Goal: Task Accomplishment & Management: Manage account settings

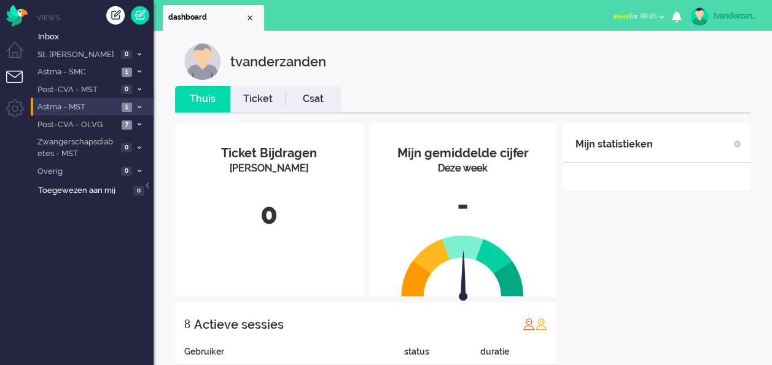
click at [92, 111] on span "Astma - MST" at bounding box center [77, 107] width 82 height 12
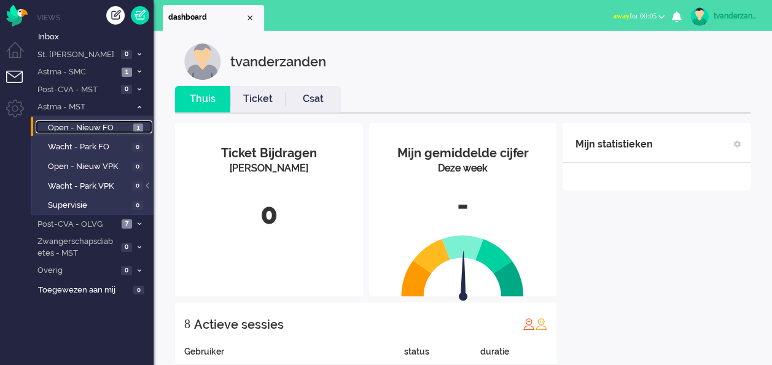
click at [94, 128] on span "Open - Nieuw FO" at bounding box center [89, 128] width 82 height 12
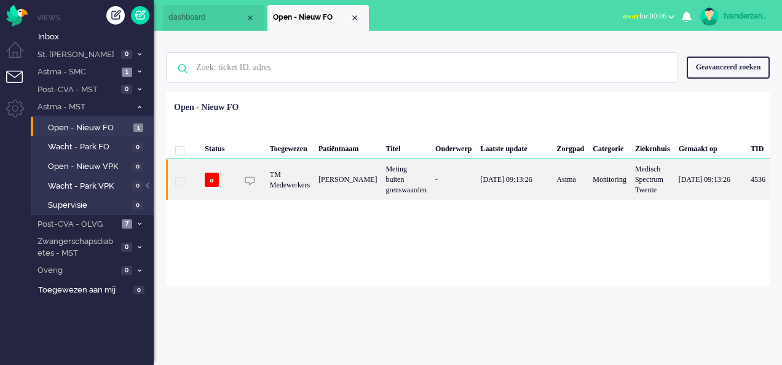
click at [387, 181] on div "Meting buiten grenswaarden" at bounding box center [406, 179] width 50 height 41
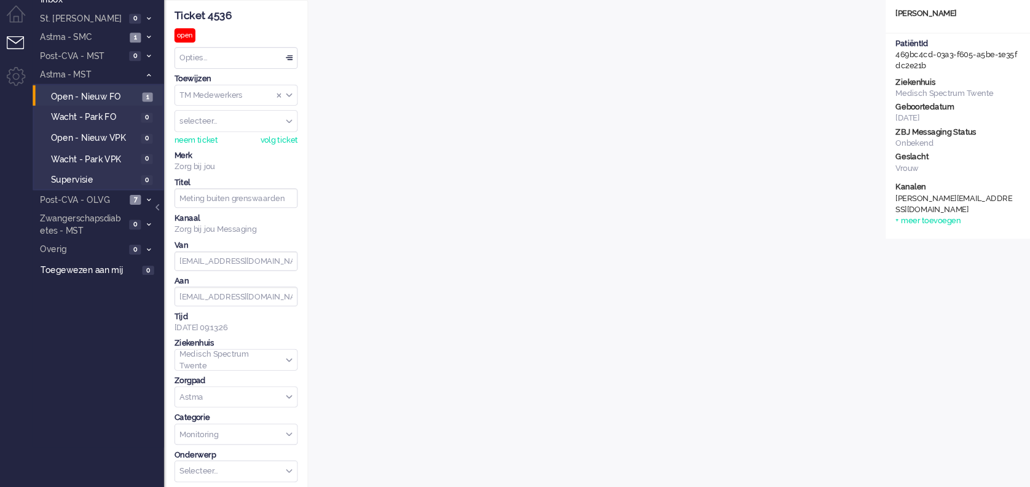
scroll to position [37, 0]
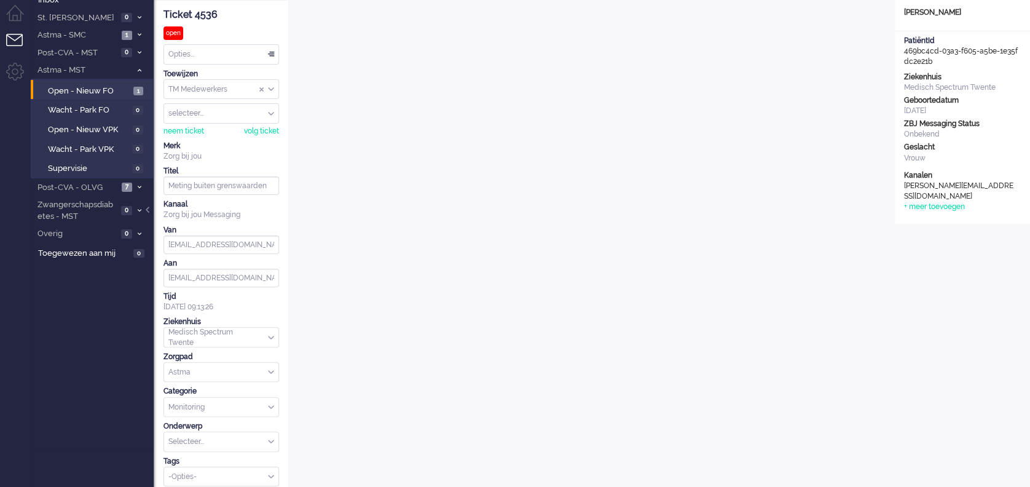
drag, startPoint x: 746, startPoint y: 1, endPoint x: 1022, endPoint y: 273, distance: 388.4
click at [772, 273] on div "Open custom software Patiëntnaam Lila Augustus PatiëntId 469bc4cd-03a3-f605-a5b…" at bounding box center [962, 404] width 135 height 809
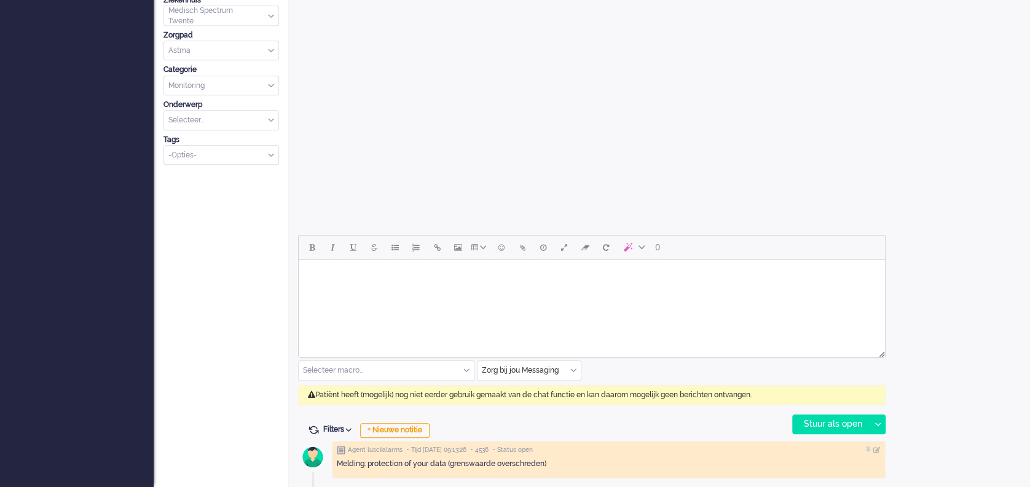
scroll to position [0, 0]
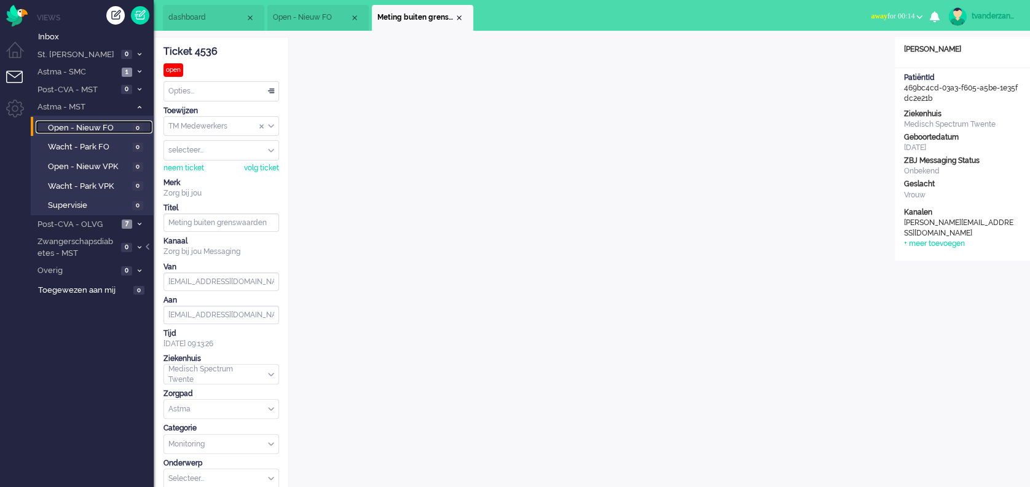
click at [125, 128] on span "Open - Nieuw FO" at bounding box center [88, 128] width 81 height 12
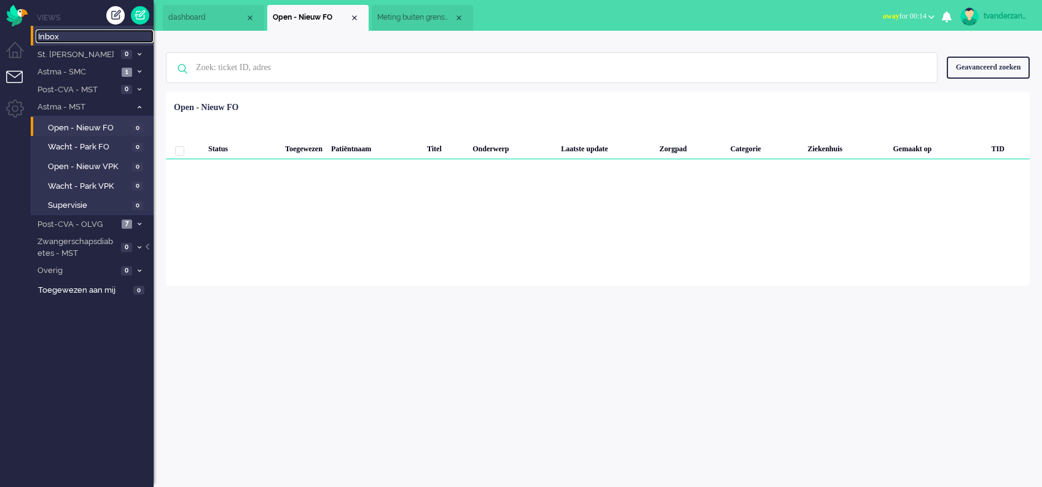
click at [93, 42] on span "Inbox" at bounding box center [96, 37] width 116 height 12
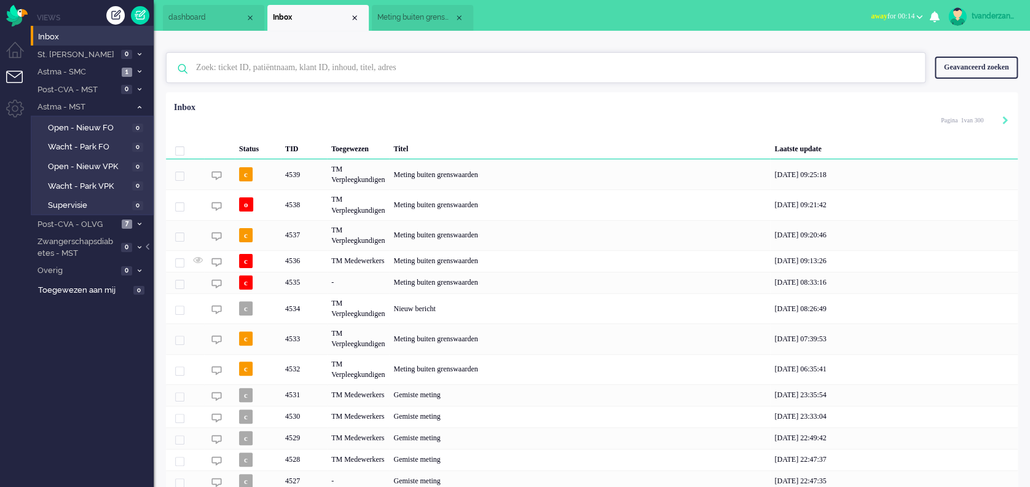
click at [307, 72] on input "text" at bounding box center [547, 67] width 721 height 29
type input "lila"
click at [302, 120] on div "4536 Lila Augustus Meting buiten grenswaarden noreply+469bc4cd-03a3-f605-a5be-1…" at bounding box center [546, 101] width 758 height 39
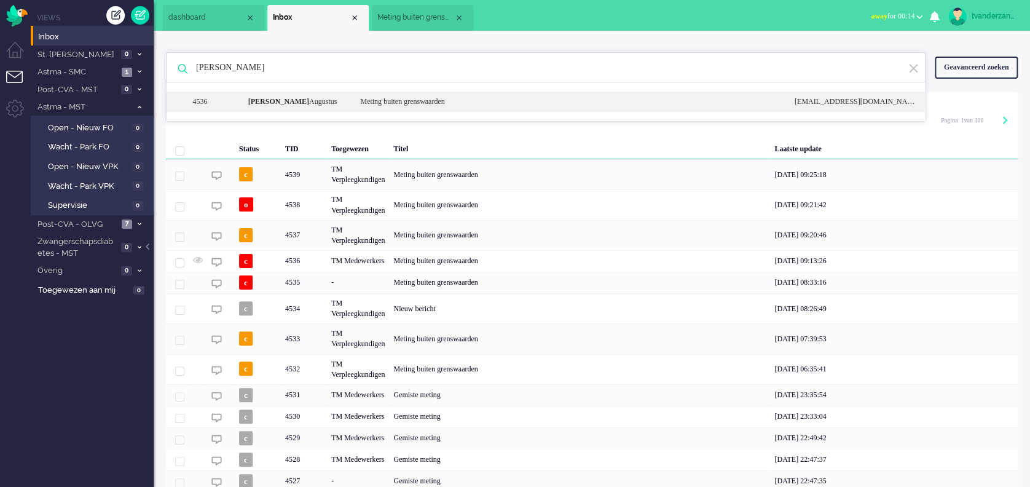
click at [284, 92] on div "4536 Lila Augustus Meting buiten grenswaarden noreply+469bc4cd-03a3-f605-a5be-1…" at bounding box center [546, 102] width 758 height 20
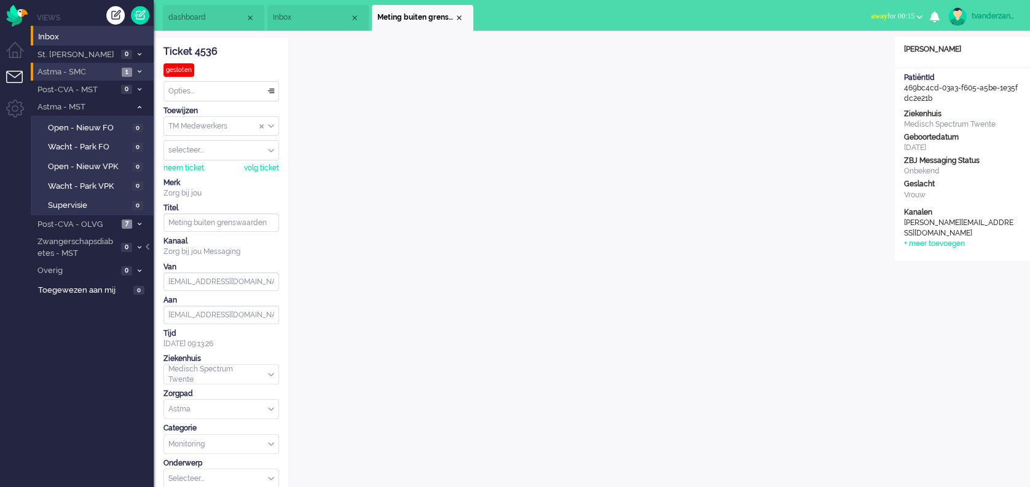
click at [105, 65] on li "Astma - SMC 1" at bounding box center [92, 72] width 123 height 18
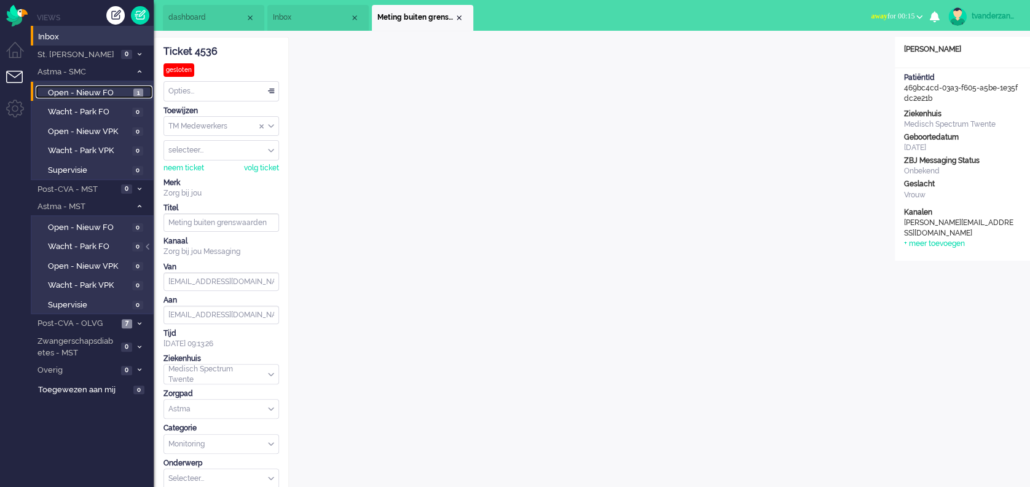
click at [98, 93] on span "Open - Nieuw FO" at bounding box center [89, 93] width 82 height 12
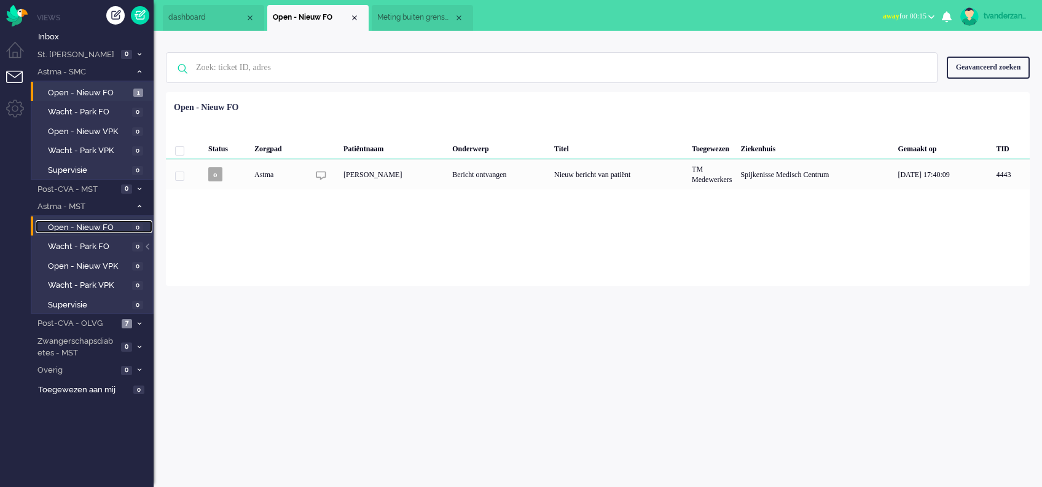
click at [93, 222] on span "Open - Nieuw FO" at bounding box center [88, 228] width 81 height 12
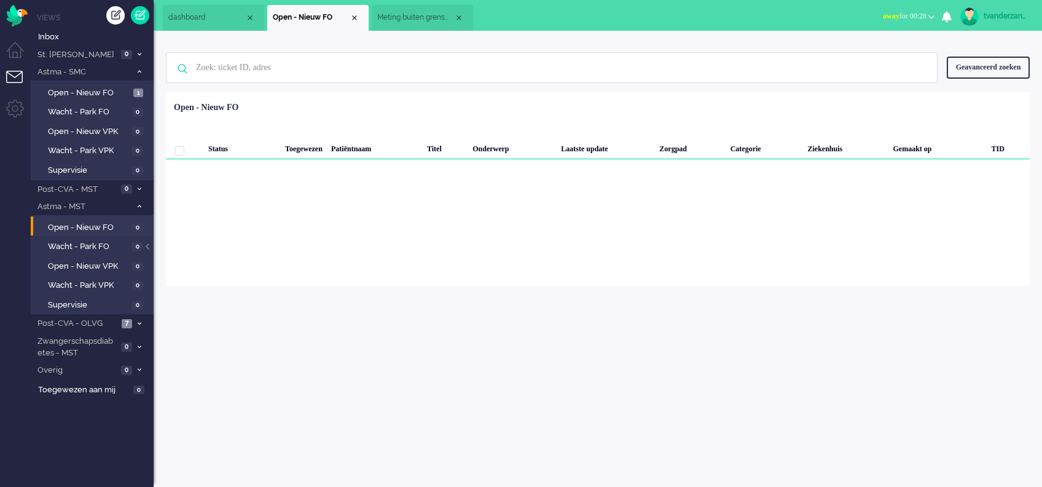
click at [772, 364] on div "tvanderzanden Thuis Ticket Csat Mijn gemiddelde cijfer Deze week - Ticket Bijdr…" at bounding box center [598, 259] width 888 height 456
click at [88, 34] on span "Inbox" at bounding box center [96, 37] width 116 height 12
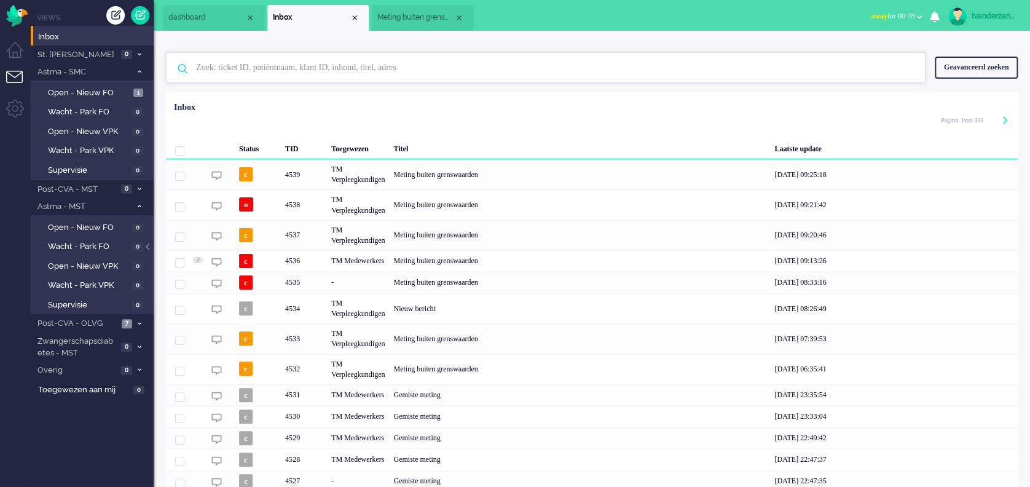
click at [375, 71] on input "text" at bounding box center [547, 67] width 721 height 29
click at [410, 12] on span "Meting buiten grenswaarden" at bounding box center [415, 17] width 77 height 10
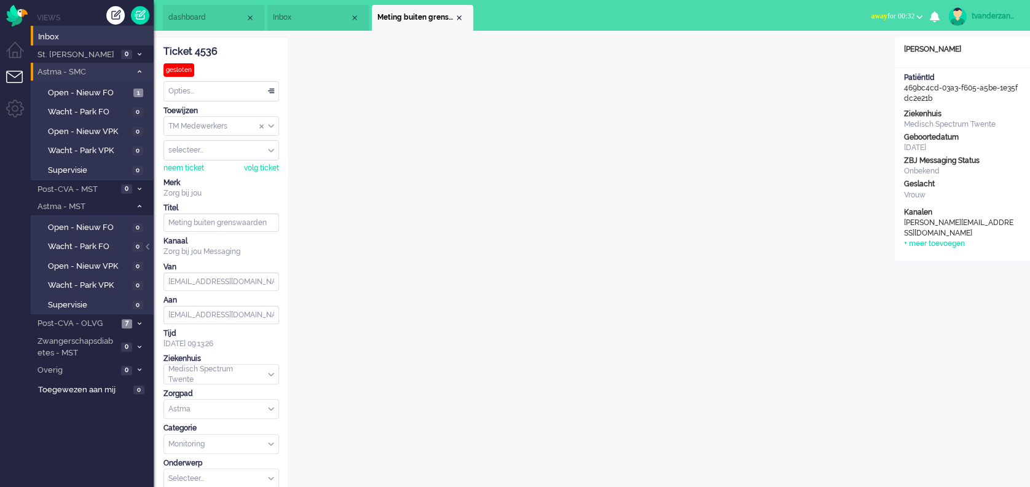
click at [101, 71] on span "Astma - SMC" at bounding box center [83, 72] width 95 height 12
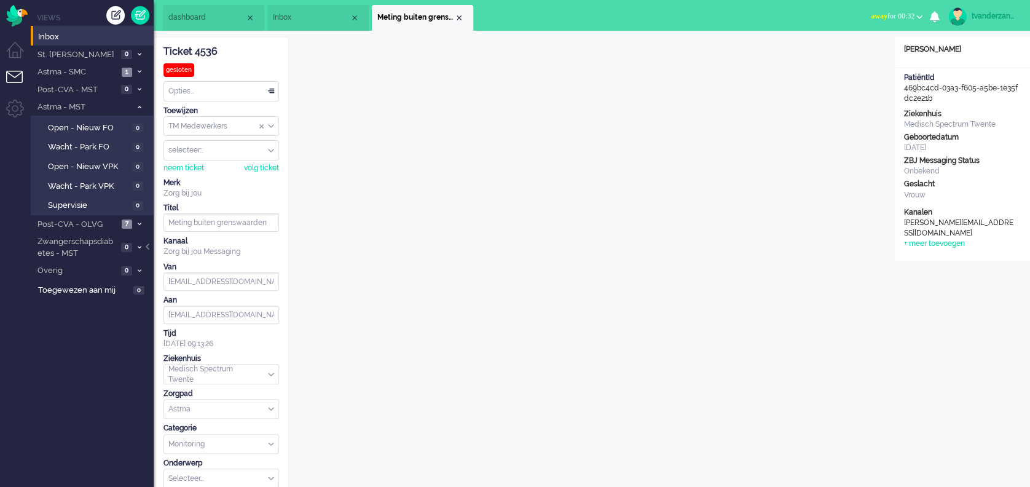
click at [772, 17] on div "tvanderzanden" at bounding box center [994, 16] width 46 height 12
click at [772, 87] on link "Instellingen" at bounding box center [977, 83] width 92 height 12
select select "nl"
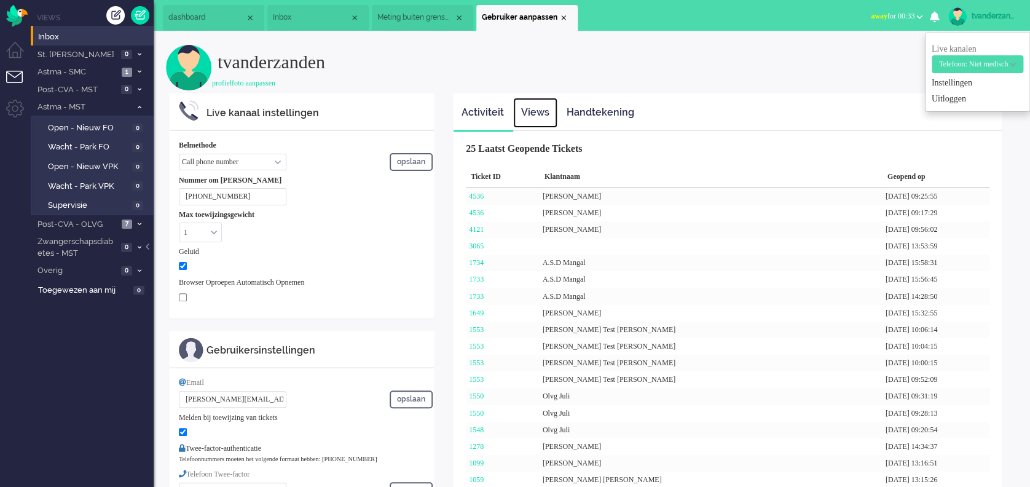
click at [538, 108] on link "Views" at bounding box center [535, 113] width 44 height 30
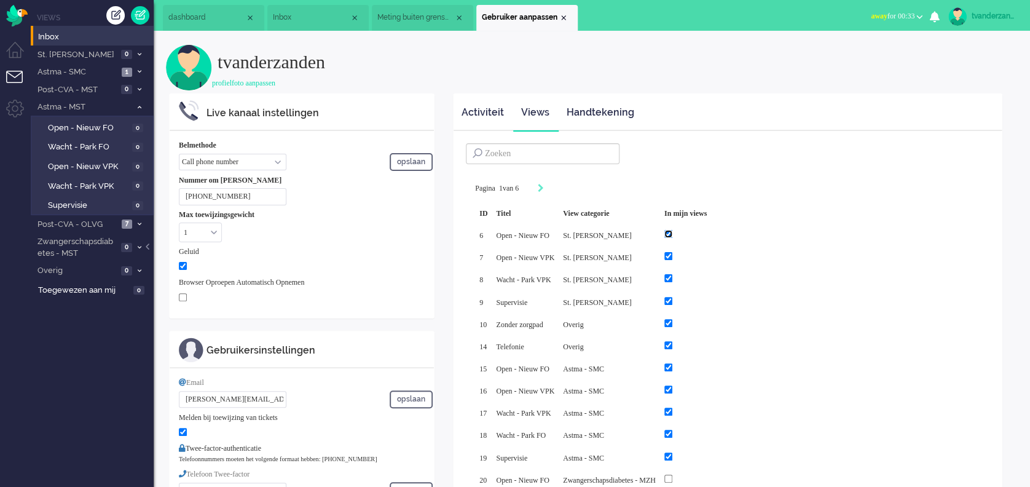
click at [672, 235] on input "checkbox" at bounding box center [668, 234] width 8 height 8
checkbox input "false"
click at [699, 251] on div at bounding box center [685, 256] width 42 height 14
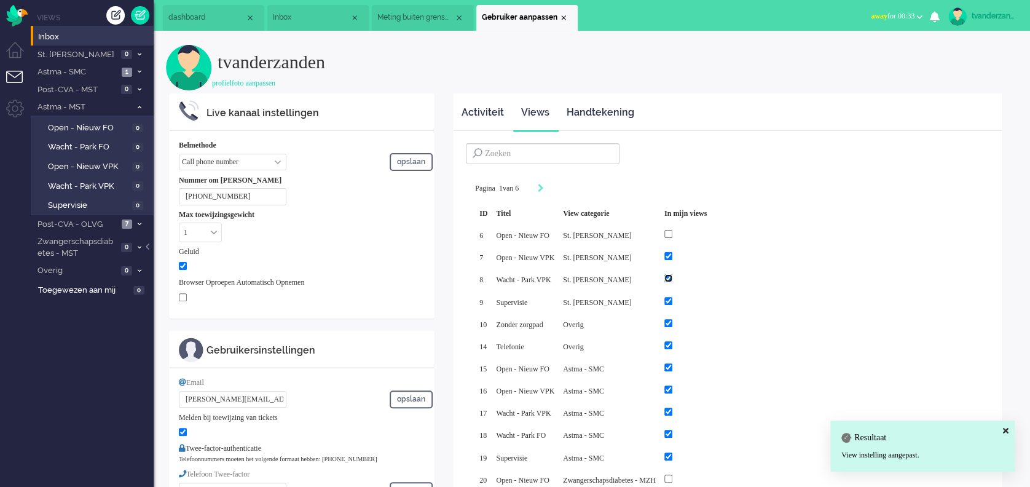
click at [672, 274] on input "checkbox" at bounding box center [668, 278] width 8 height 8
checkbox input "false"
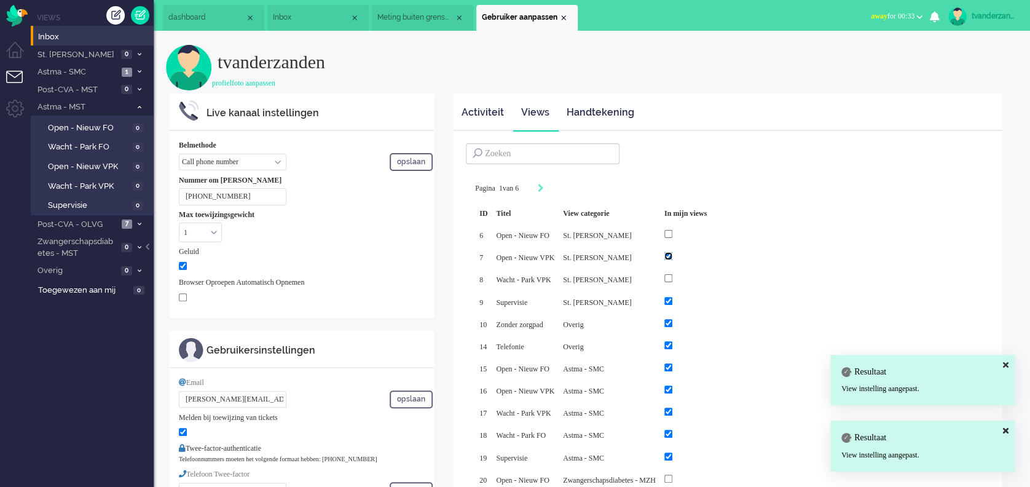
click at [672, 256] on input "checkbox" at bounding box center [668, 256] width 8 height 8
checkbox input "false"
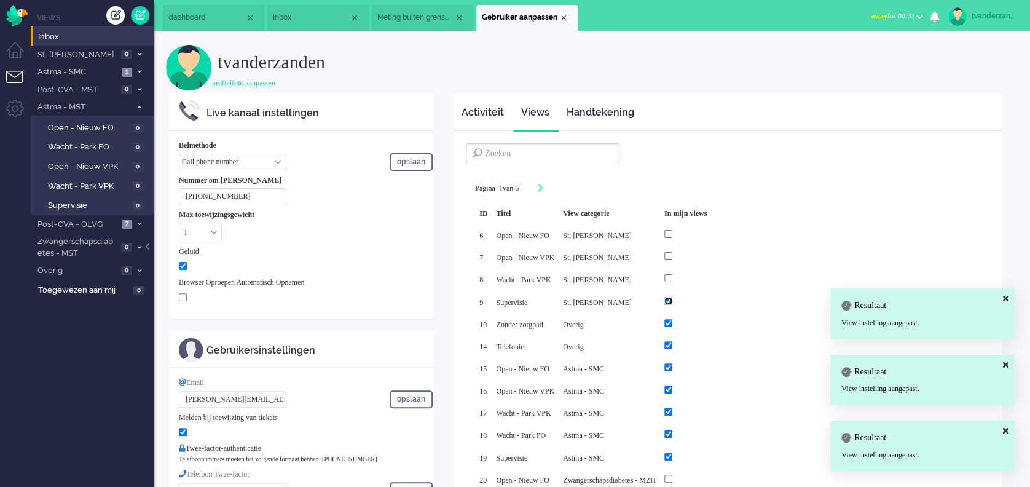
click at [672, 297] on input "checkbox" at bounding box center [668, 301] width 8 height 8
checkbox input "false"
click at [672, 319] on input "checkbox" at bounding box center [668, 323] width 8 height 8
checkbox input "false"
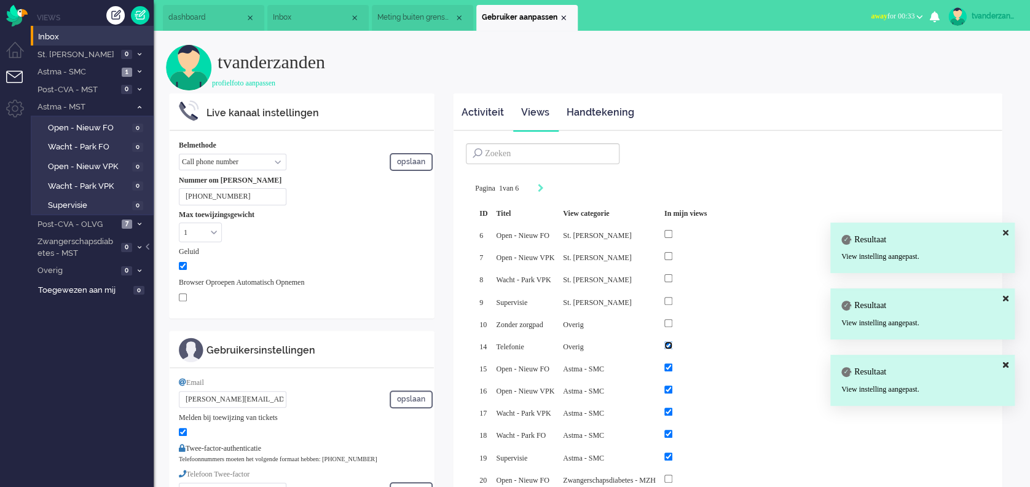
click at [672, 341] on input "checkbox" at bounding box center [668, 345] width 8 height 8
checkbox input "false"
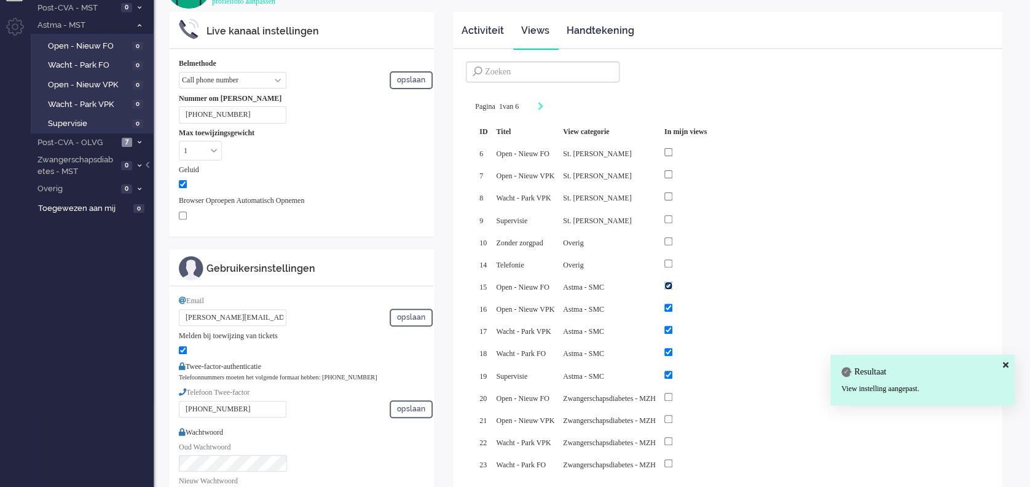
click at [672, 281] on input "checkbox" at bounding box center [668, 285] width 8 height 8
checkbox input "false"
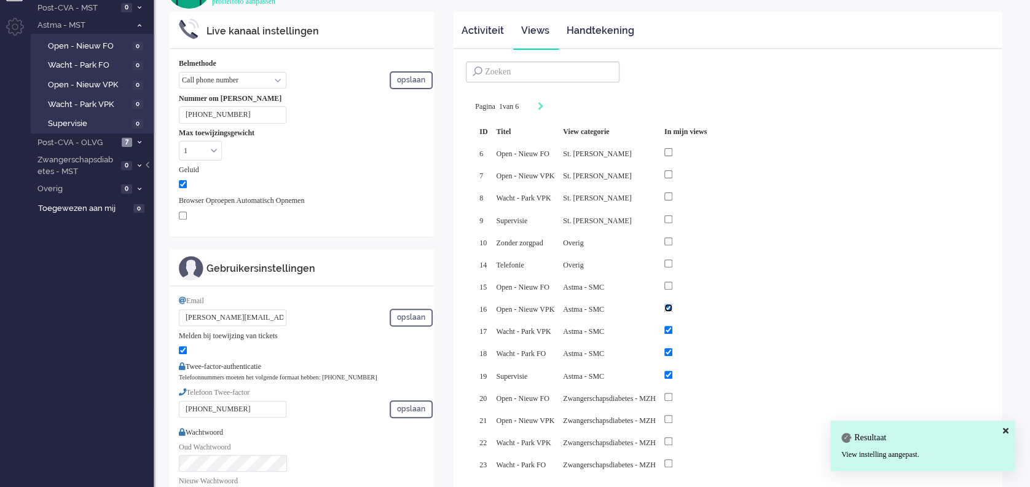
click at [672, 304] on input "checkbox" at bounding box center [668, 308] width 8 height 8
checkbox input "false"
drag, startPoint x: 698, startPoint y: 323, endPoint x: 700, endPoint y: 332, distance: 9.4
click at [672, 326] on input "checkbox" at bounding box center [668, 330] width 8 height 8
checkbox input "false"
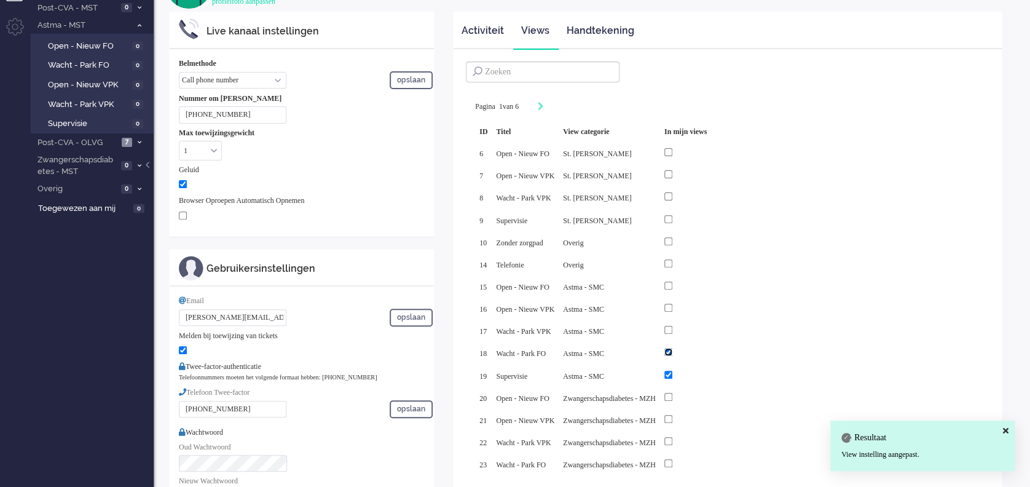
drag, startPoint x: 700, startPoint y: 341, endPoint x: 701, endPoint y: 353, distance: 12.3
click at [672, 348] on input "checkbox" at bounding box center [668, 352] width 8 height 8
checkbox input "false"
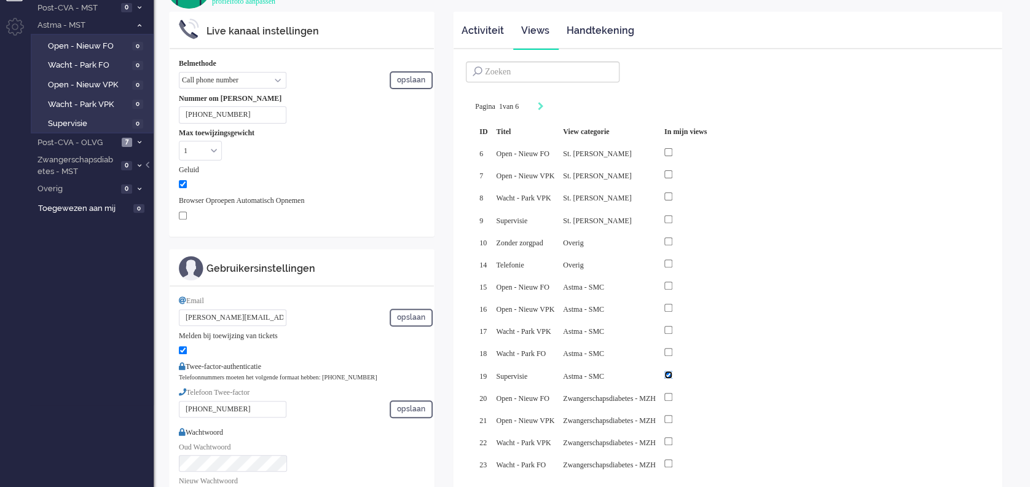
click at [672, 364] on input "checkbox" at bounding box center [668, 374] width 8 height 8
checkbox input "false"
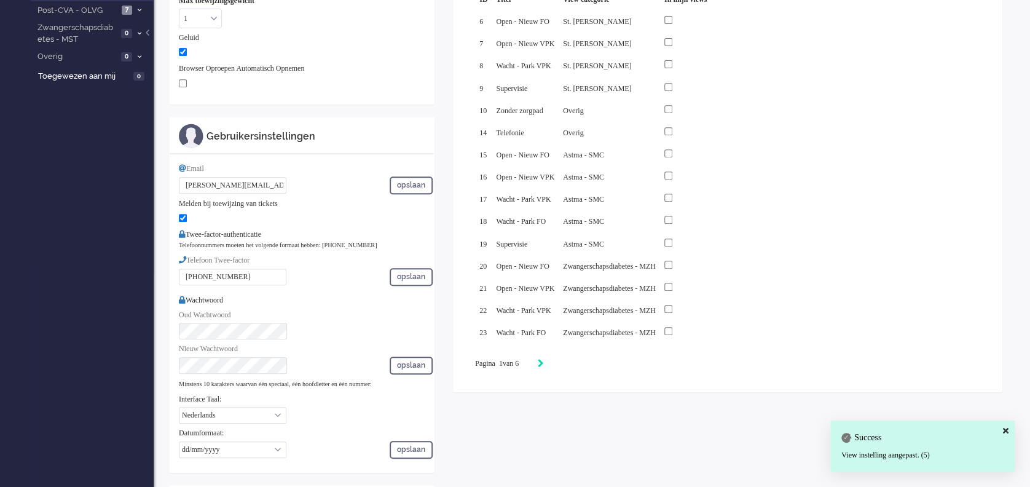
click at [544, 359] on icon "Next" at bounding box center [541, 363] width 6 height 9
type input "2"
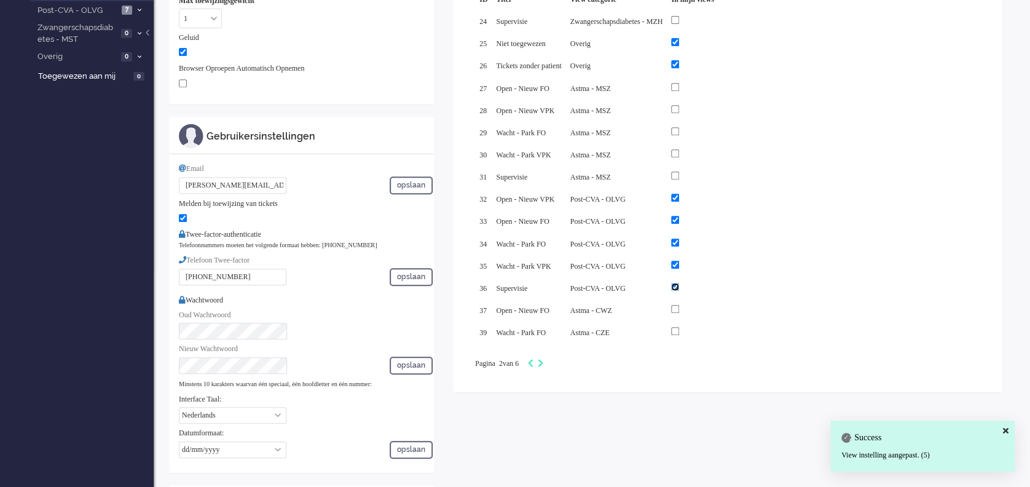
drag, startPoint x: 713, startPoint y: 278, endPoint x: 715, endPoint y: 271, distance: 7.6
click at [679, 283] on input "checkbox" at bounding box center [675, 287] width 8 height 8
checkbox input "false"
click at [679, 261] on input "checkbox" at bounding box center [675, 265] width 8 height 8
checkbox input "false"
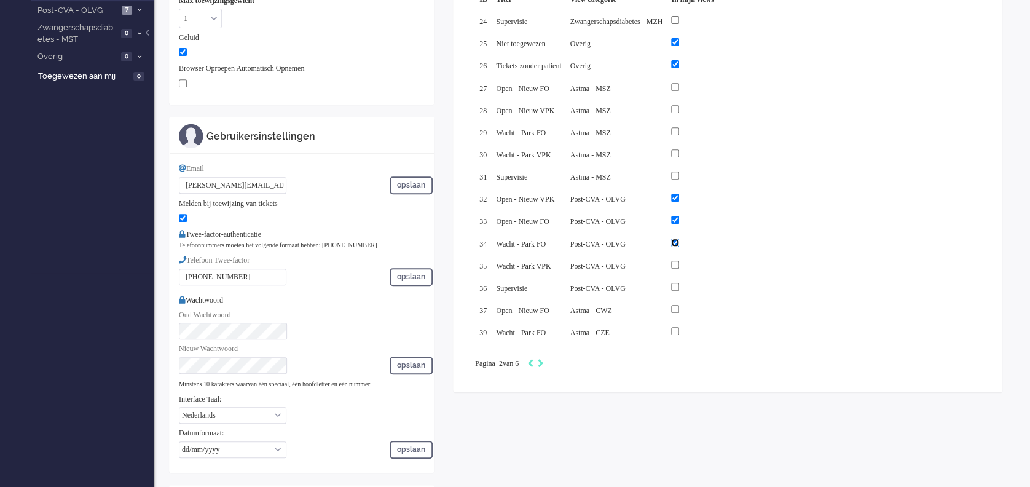
drag, startPoint x: 714, startPoint y: 232, endPoint x: 714, endPoint y: 221, distance: 11.1
click at [679, 238] on input "checkbox" at bounding box center [675, 242] width 8 height 8
checkbox input "false"
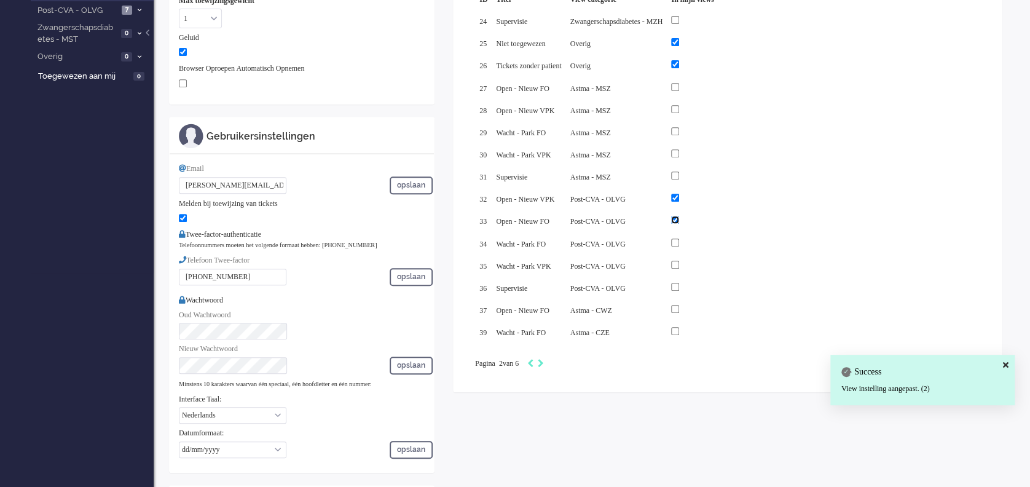
click at [679, 216] on input "checkbox" at bounding box center [675, 220] width 8 height 8
checkbox input "false"
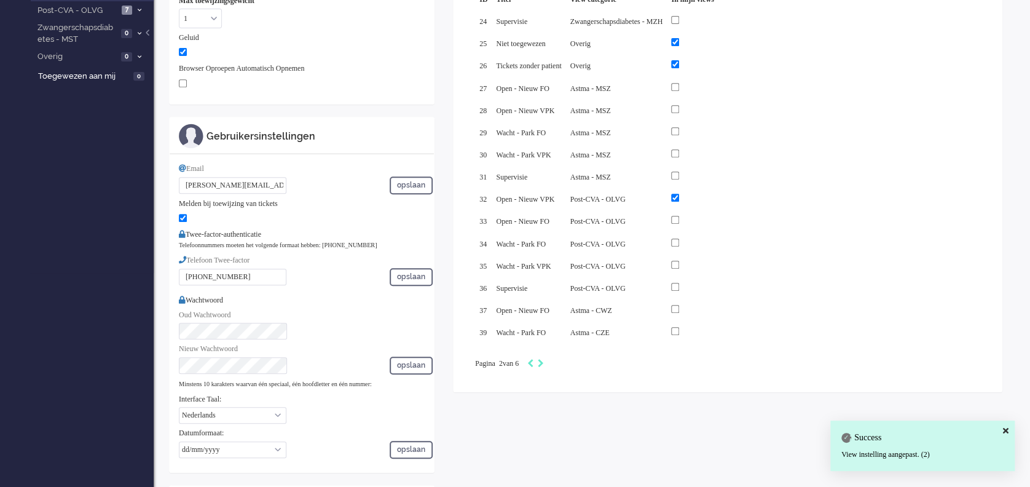
click at [713, 191] on div at bounding box center [692, 198] width 42 height 14
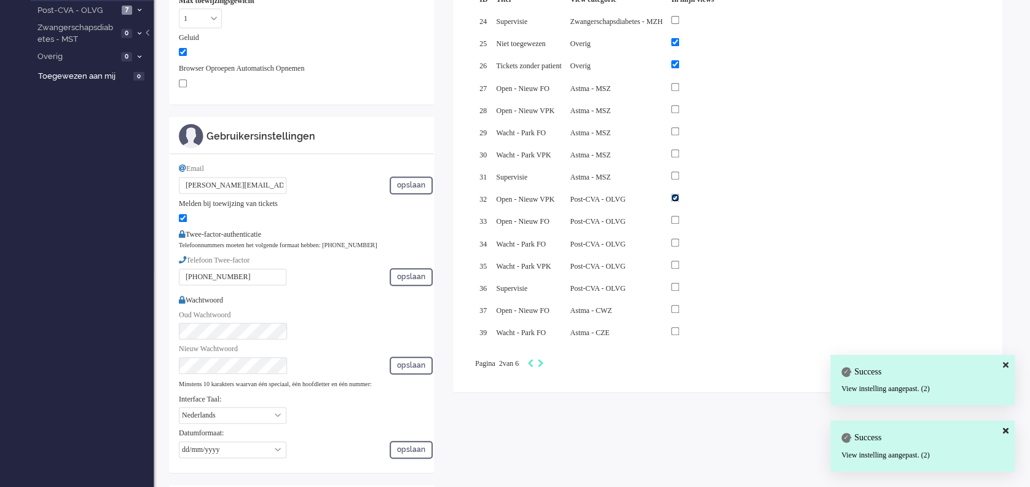
click at [679, 194] on input "checkbox" at bounding box center [675, 198] width 8 height 8
checkbox input "false"
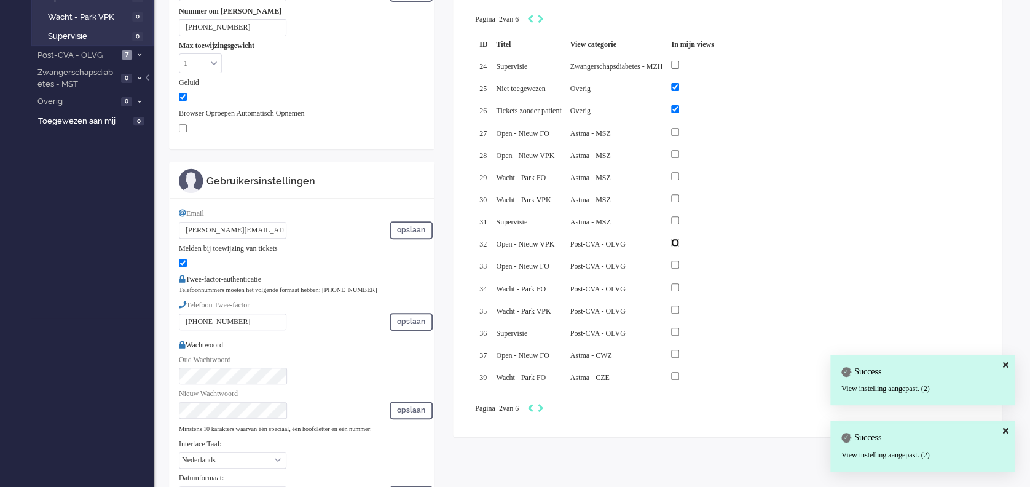
scroll to position [132, 0]
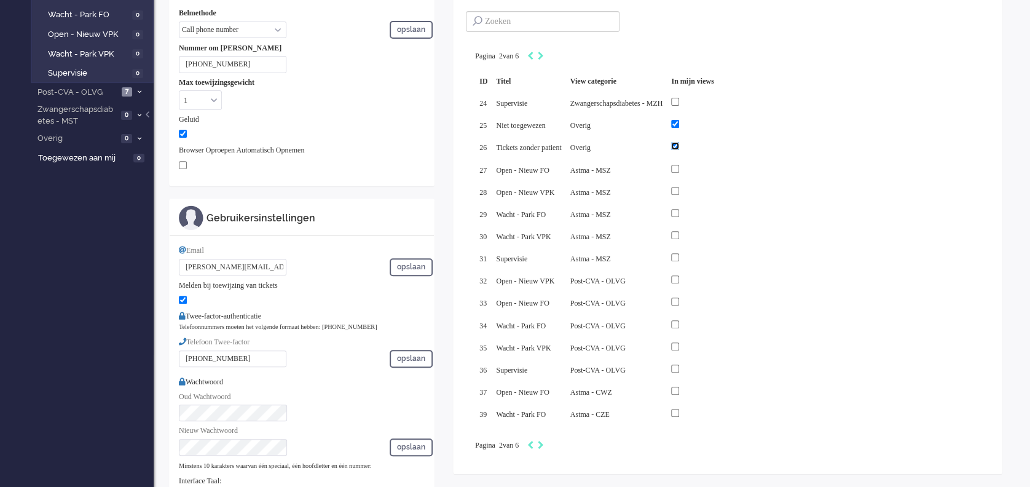
click at [679, 144] on input "checkbox" at bounding box center [675, 146] width 8 height 8
checkbox input "false"
drag, startPoint x: 715, startPoint y: 123, endPoint x: 715, endPoint y: 133, distance: 9.8
click at [679, 124] on input "checkbox" at bounding box center [675, 124] width 8 height 8
checkbox input "false"
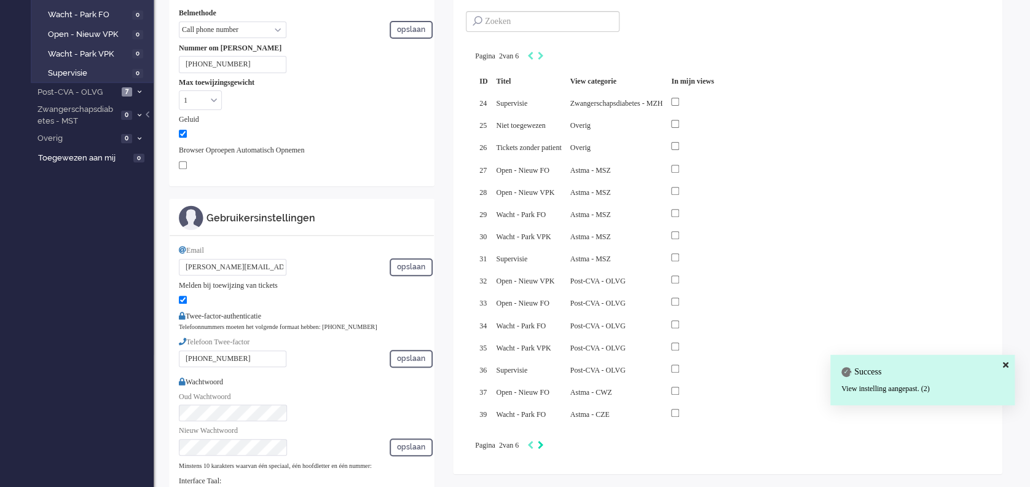
click at [544, 364] on div "Next" at bounding box center [541, 445] width 6 height 12
type input "3"
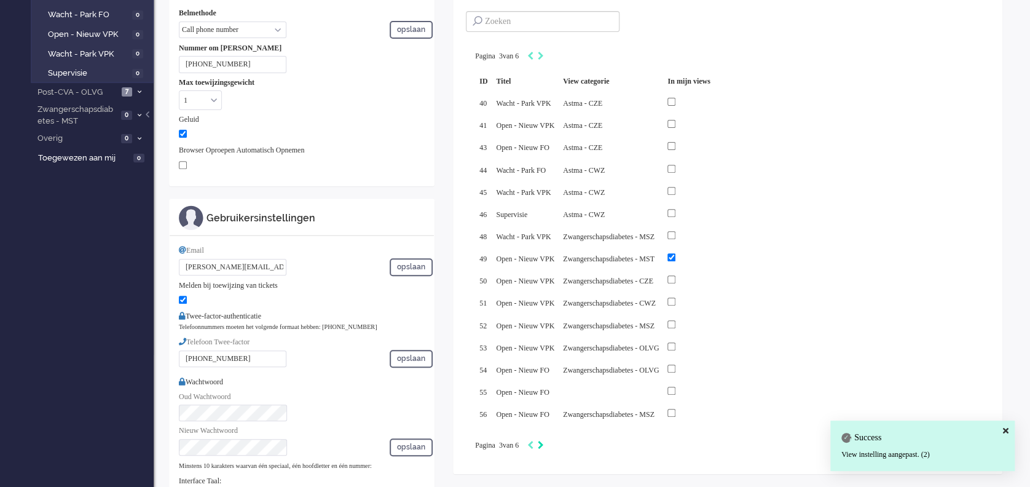
click at [544, 364] on icon "Next" at bounding box center [541, 445] width 6 height 9
type input "4"
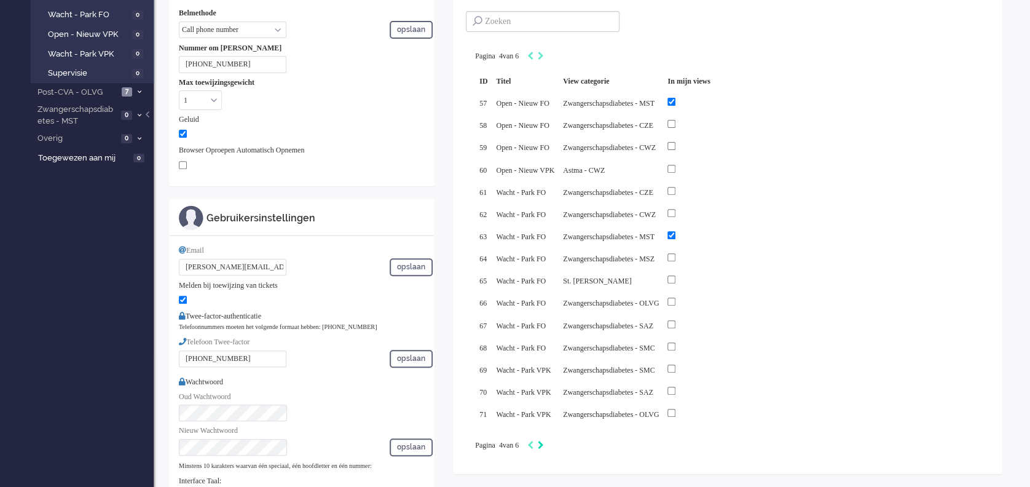
click at [544, 364] on icon "Next" at bounding box center [541, 445] width 6 height 9
type input "5"
click at [544, 364] on icon "Next" at bounding box center [541, 445] width 6 height 9
type input "6"
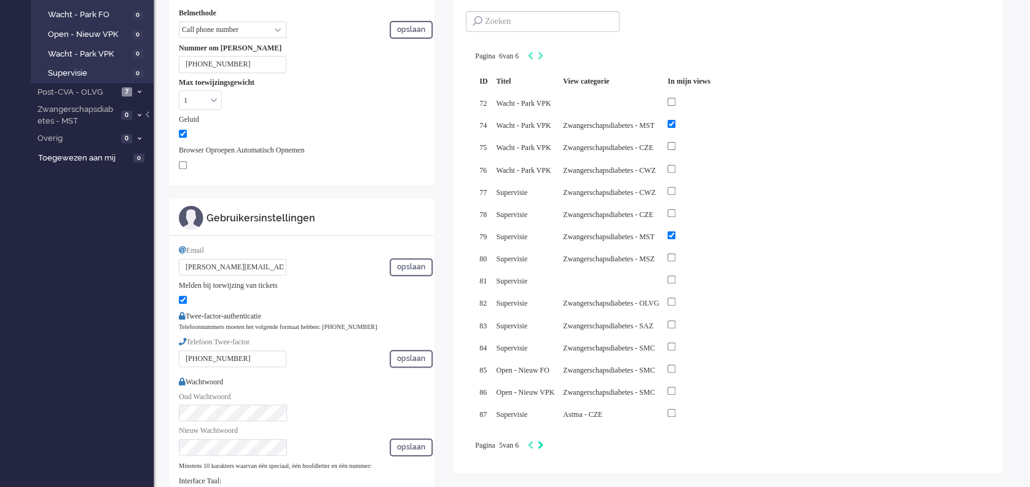
type input "6"
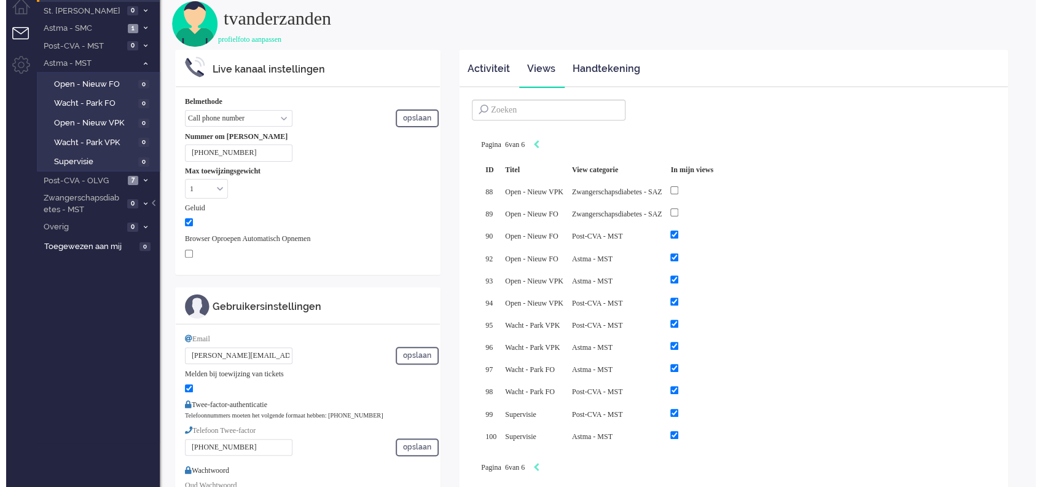
scroll to position [0, 0]
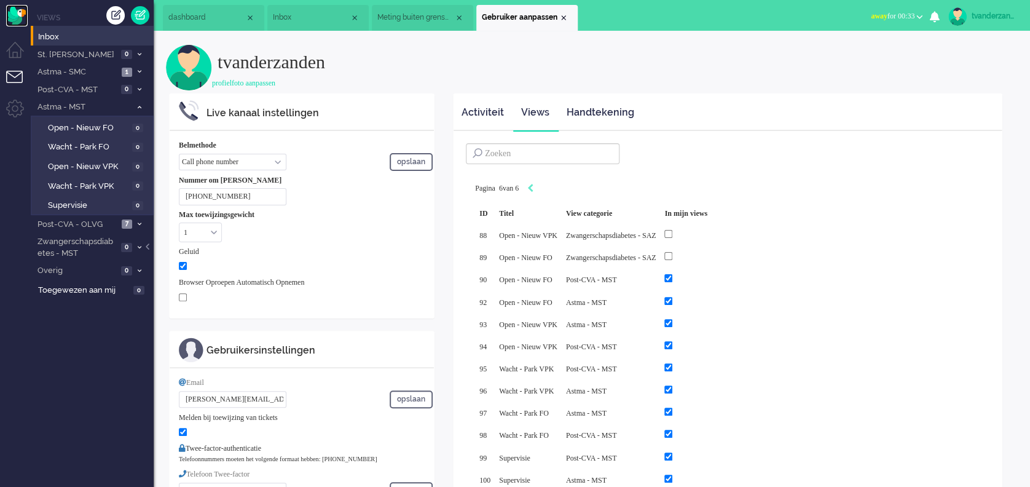
click at [17, 25] on img "Omnidesk" at bounding box center [17, 16] width 22 height 22
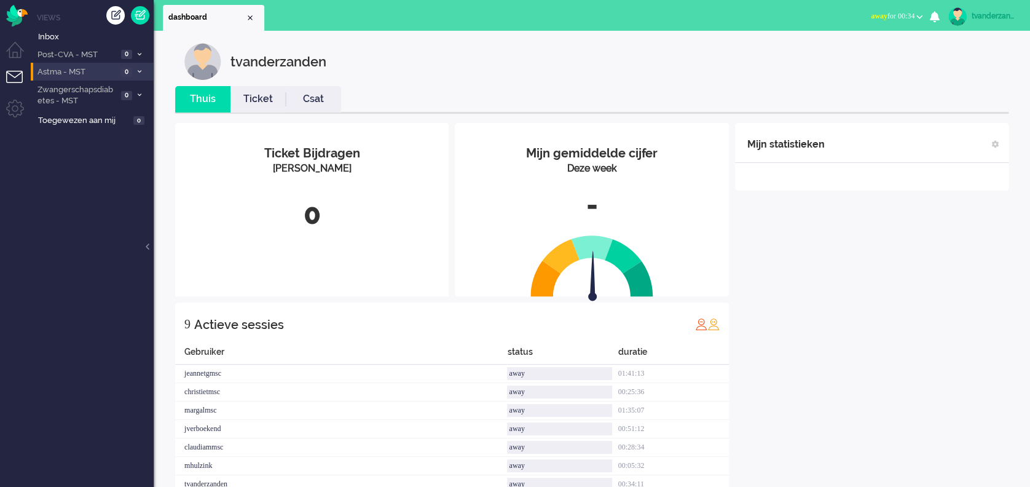
click at [108, 70] on span "Astma - MST" at bounding box center [77, 72] width 82 height 12
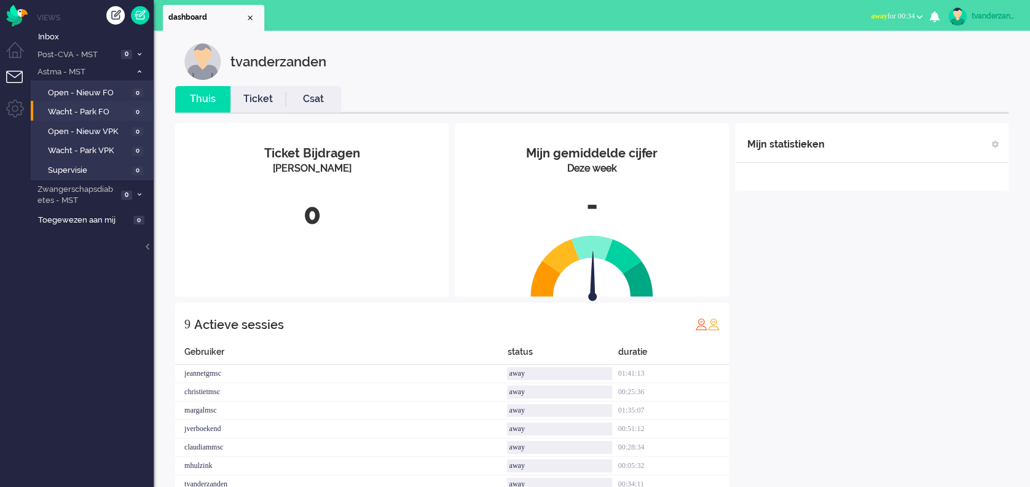
click at [94, 101] on li "Wacht - Park FO 0" at bounding box center [92, 111] width 122 height 20
click at [82, 93] on span "Open - Nieuw FO" at bounding box center [88, 93] width 81 height 12
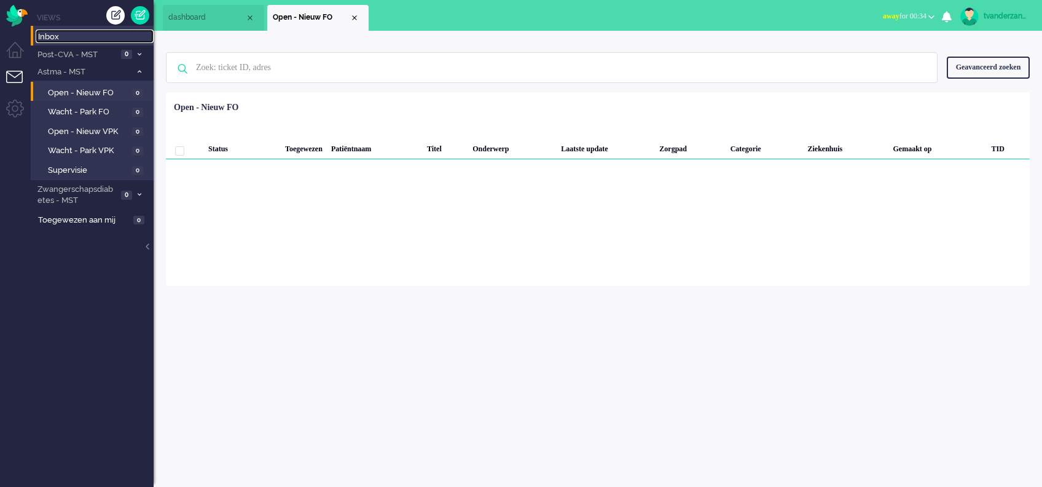
click at [62, 35] on span "Inbox" at bounding box center [96, 37] width 116 height 12
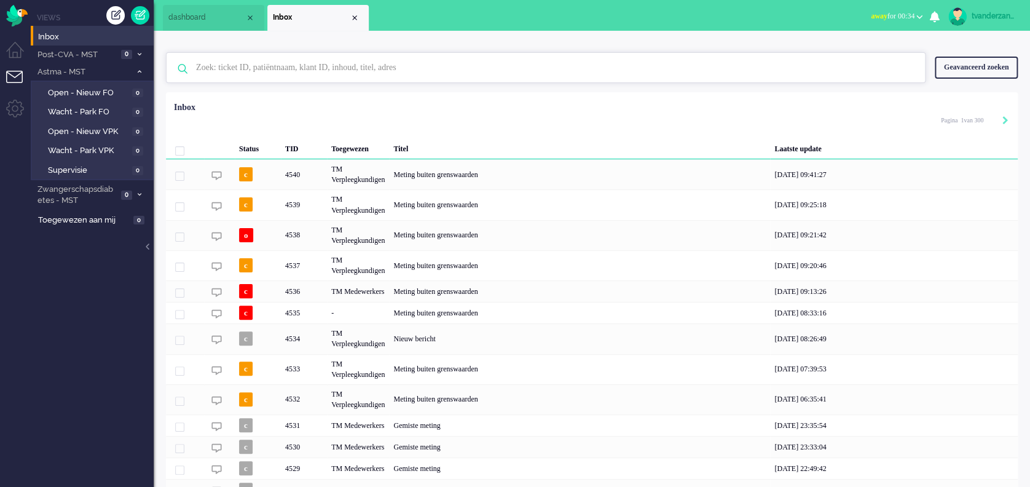
click at [370, 78] on input "text" at bounding box center [547, 67] width 721 height 29
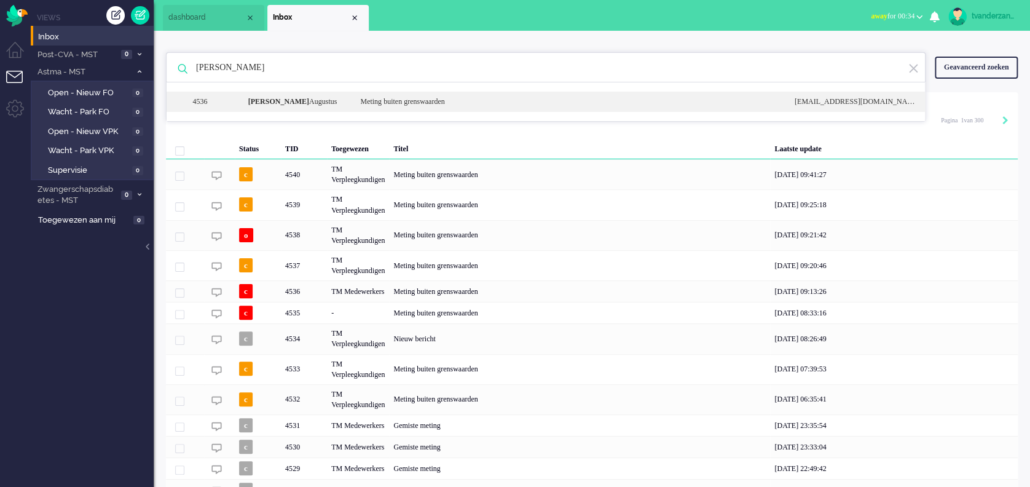
type input "lila"
click at [322, 106] on div "Lila Augustus" at bounding box center [295, 101] width 112 height 10
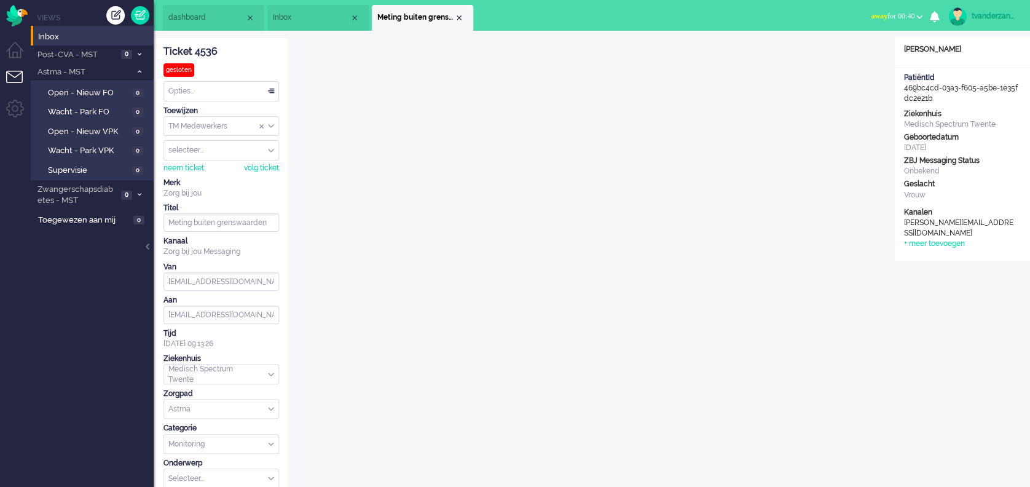
click at [994, 14] on div "tvanderzanden" at bounding box center [994, 16] width 46 height 12
click at [966, 81] on link "Instellingen" at bounding box center [977, 83] width 92 height 12
select select "nl"
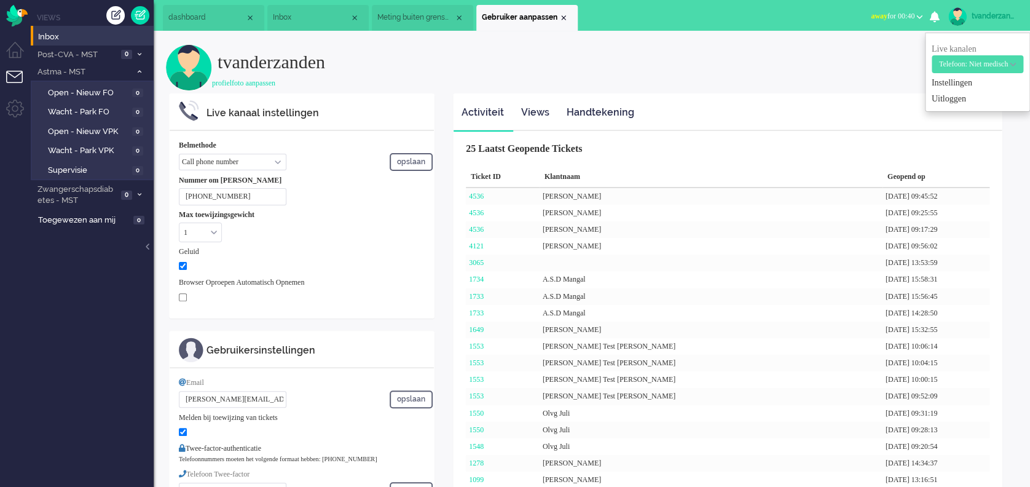
click at [968, 63] on span "Telefoon: Niet medisch" at bounding box center [973, 64] width 69 height 9
click at [842, 69] on h2 "tvanderzanden" at bounding box center [617, 58] width 800 height 28
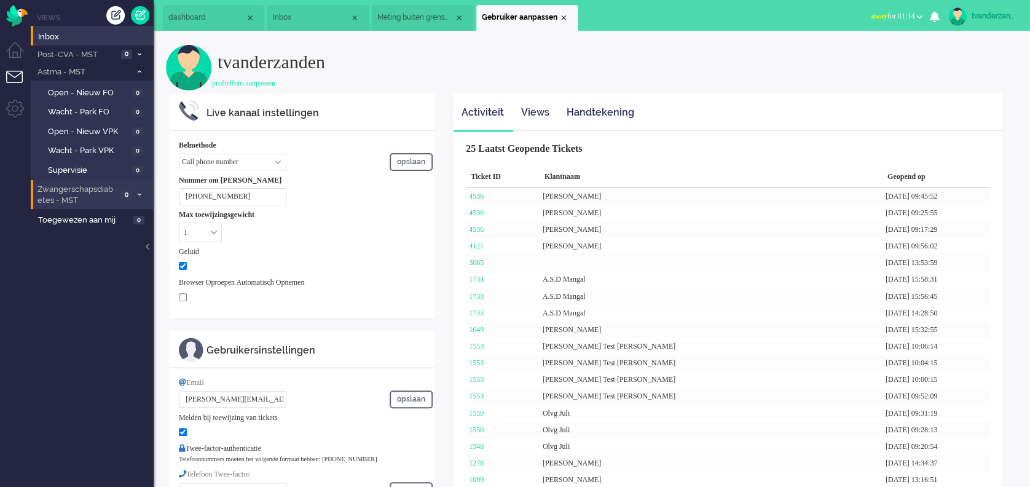
click at [138, 197] on span at bounding box center [139, 195] width 9 height 7
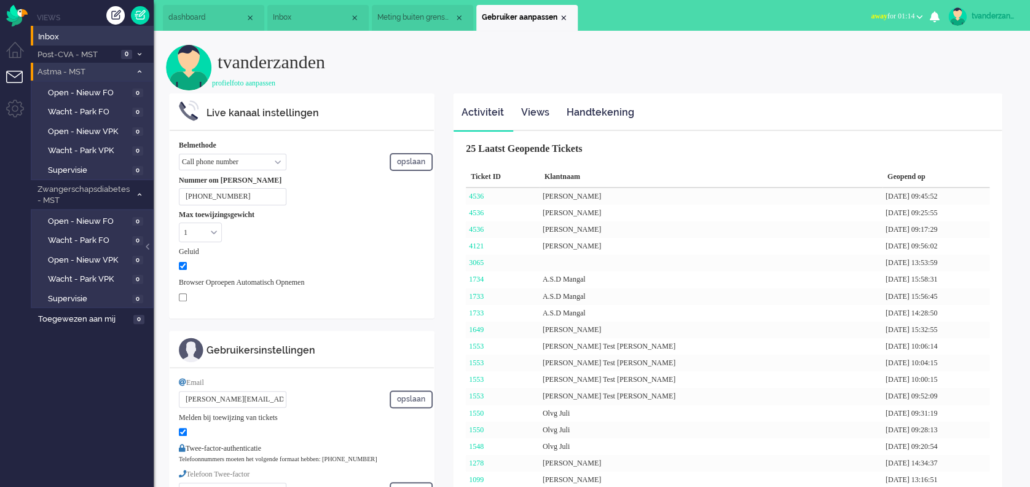
click at [136, 71] on span at bounding box center [139, 72] width 9 height 7
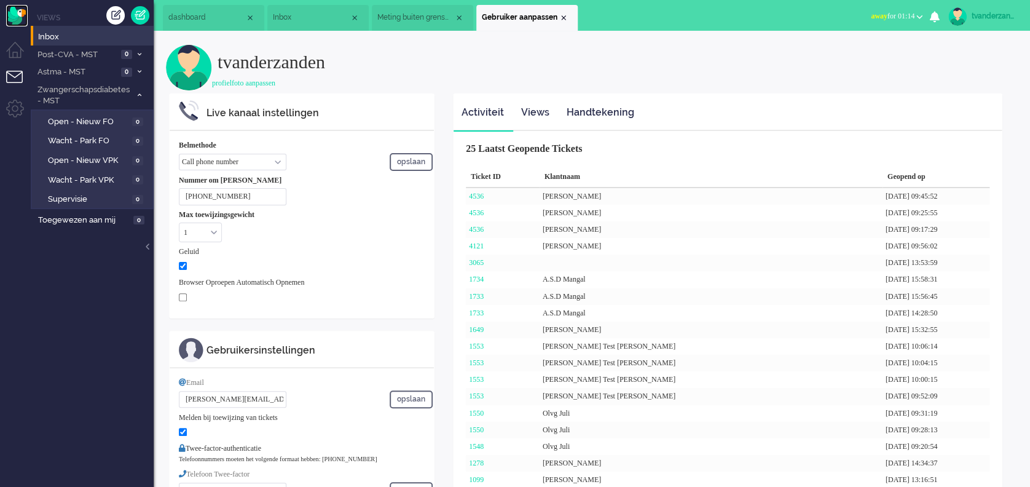
click at [12, 15] on img "Omnidesk" at bounding box center [17, 16] width 22 height 22
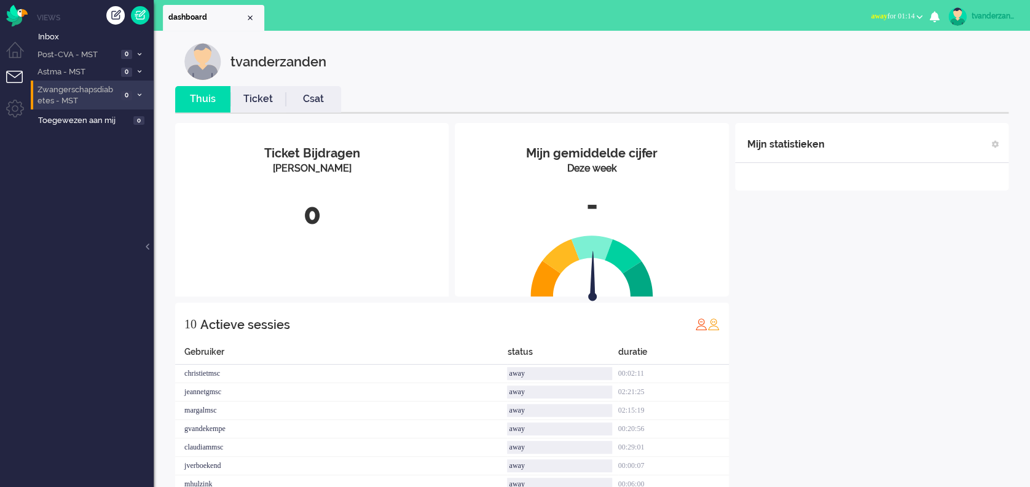
click at [140, 95] on icon at bounding box center [140, 95] width 4 height 4
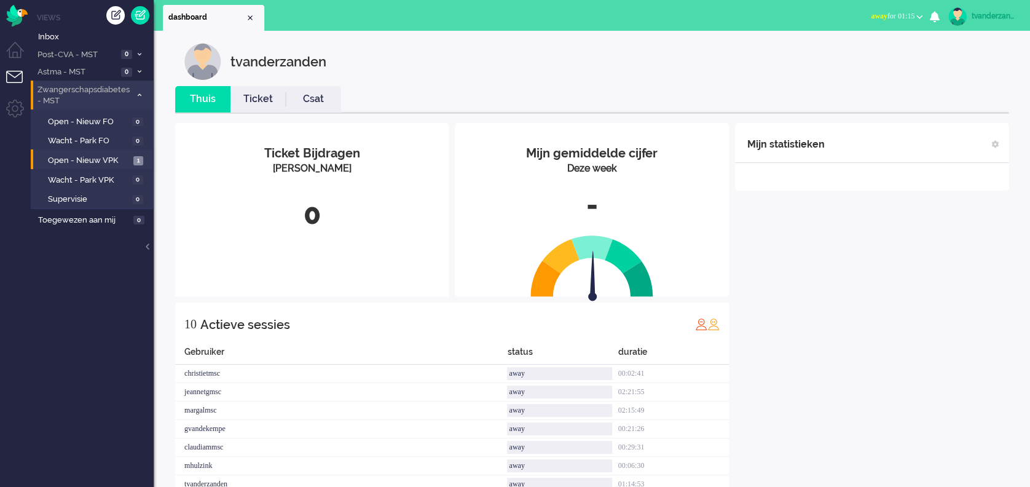
click at [98, 150] on li "Open - Nieuw VPK 1" at bounding box center [92, 159] width 122 height 20
click at [99, 155] on span "Open - Nieuw VPK" at bounding box center [89, 161] width 82 height 12
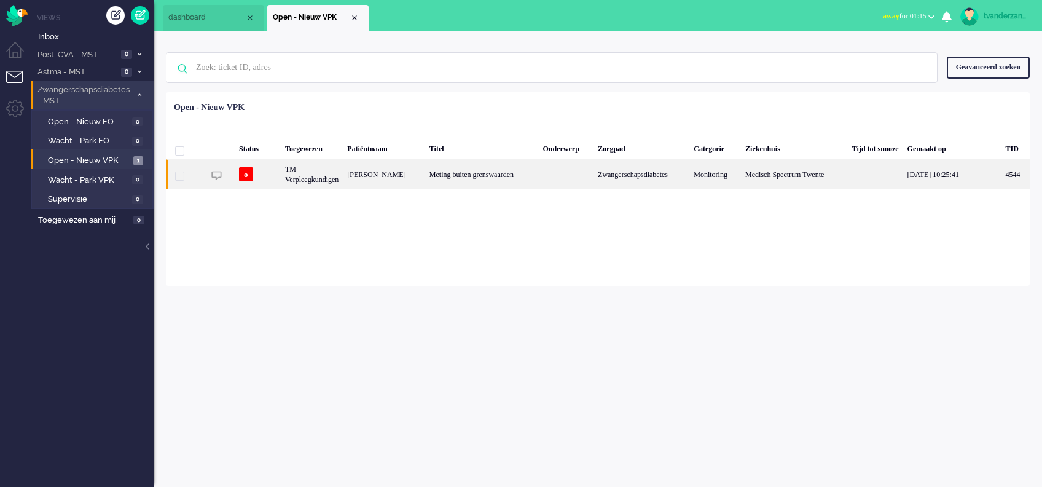
click at [442, 179] on div "Meting buiten grenswaarden" at bounding box center [482, 174] width 114 height 30
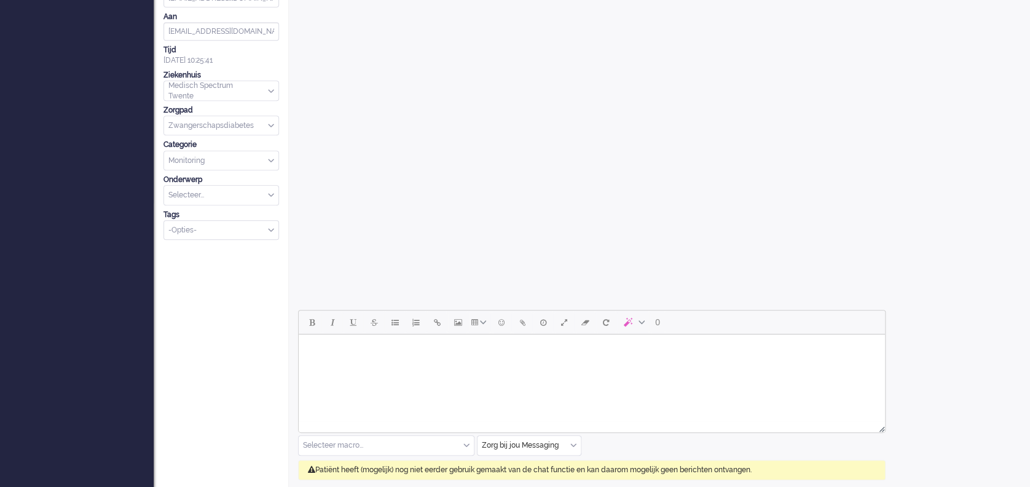
scroll to position [358, 0]
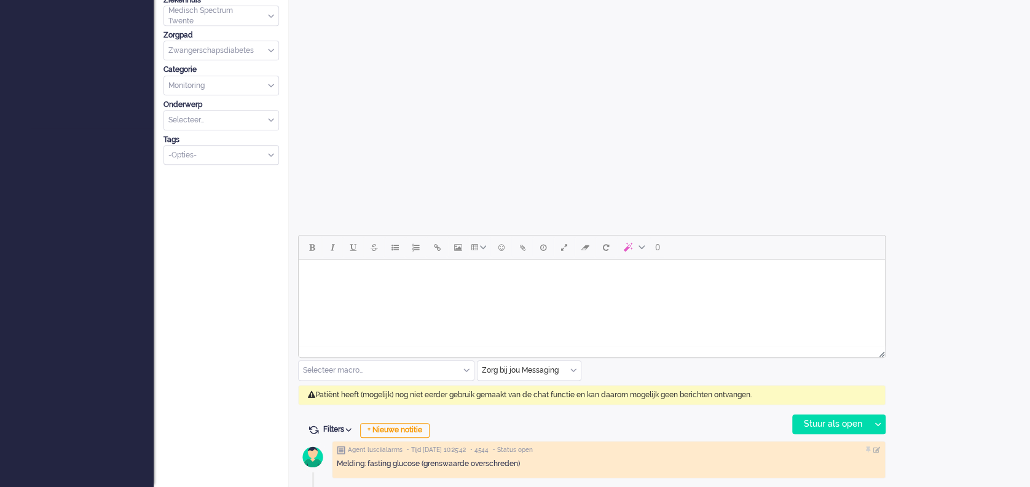
click at [443, 291] on html at bounding box center [592, 274] width 586 height 31
click at [447, 366] on input "text" at bounding box center [386, 370] width 175 height 19
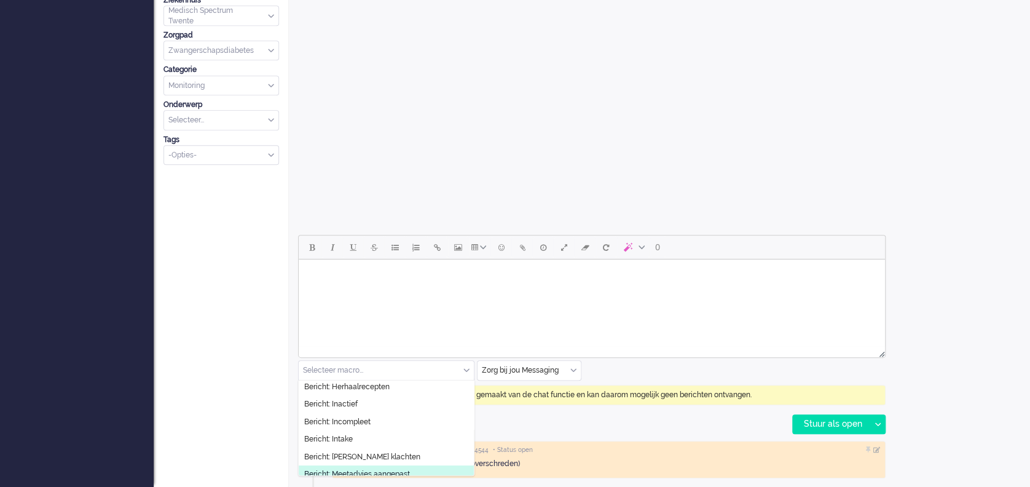
scroll to position [82, 0]
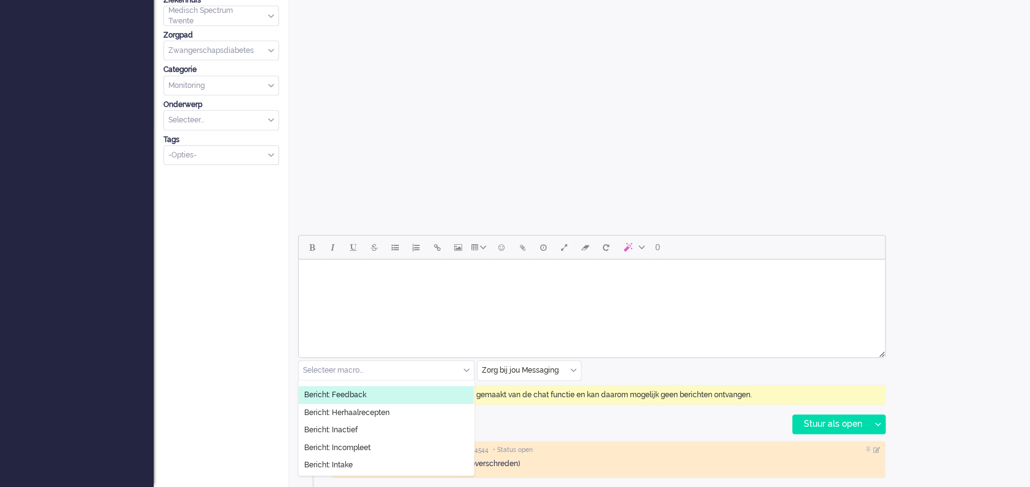
click at [484, 291] on html at bounding box center [592, 274] width 586 height 31
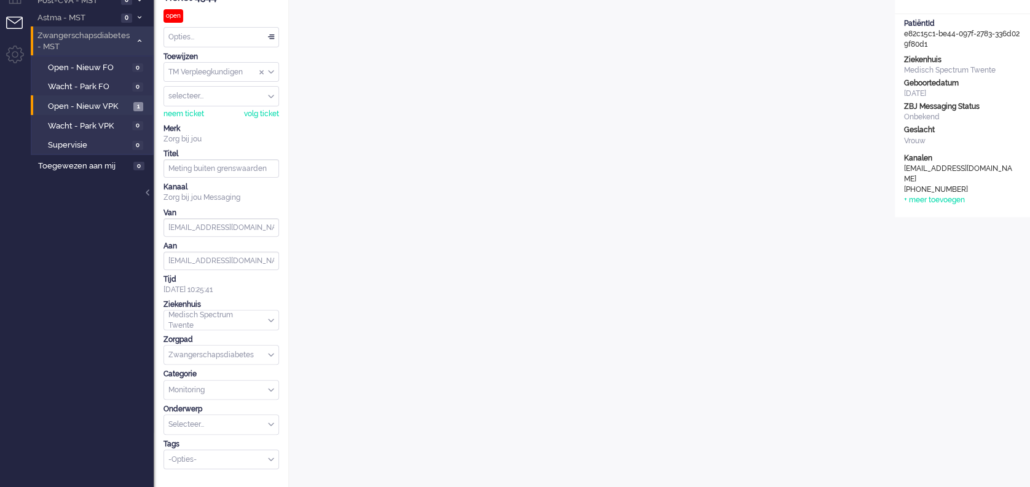
scroll to position [0, 0]
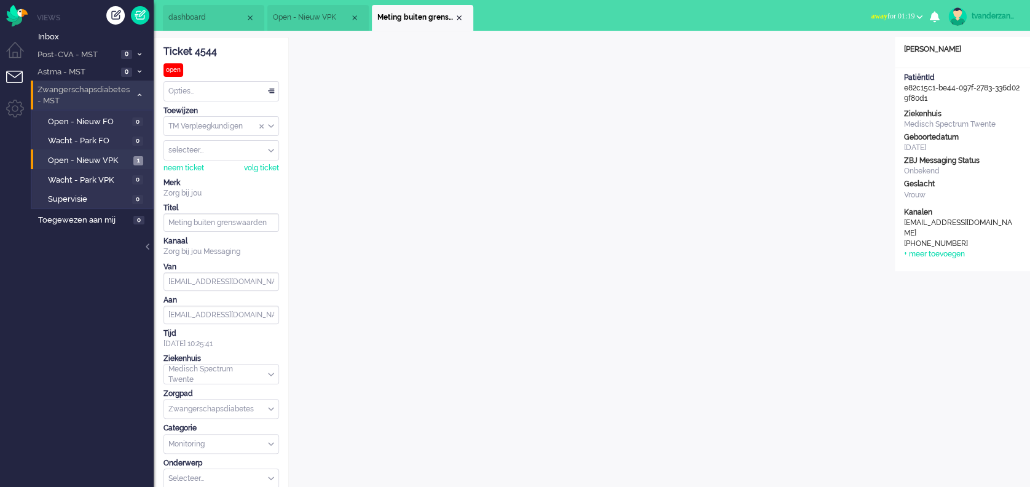
click at [976, 14] on div "tvanderzanden" at bounding box center [994, 16] width 46 height 12
click at [1008, 66] on button "Telefoon: Niet medisch" at bounding box center [977, 64] width 92 height 18
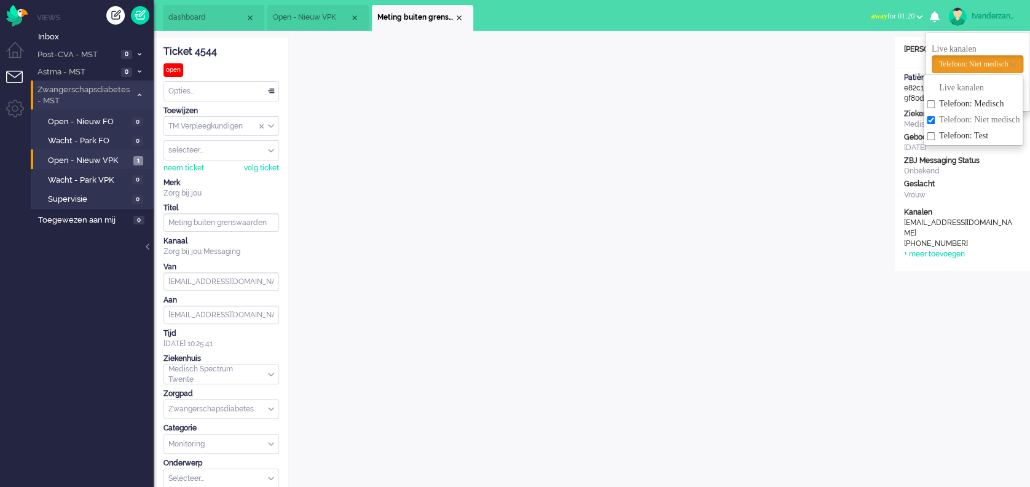
click at [995, 39] on ul "Live kanalen Telefoon: Medisch Telefoon: Niet medisch Telefoon: Test Telefoon: …" at bounding box center [977, 72] width 105 height 79
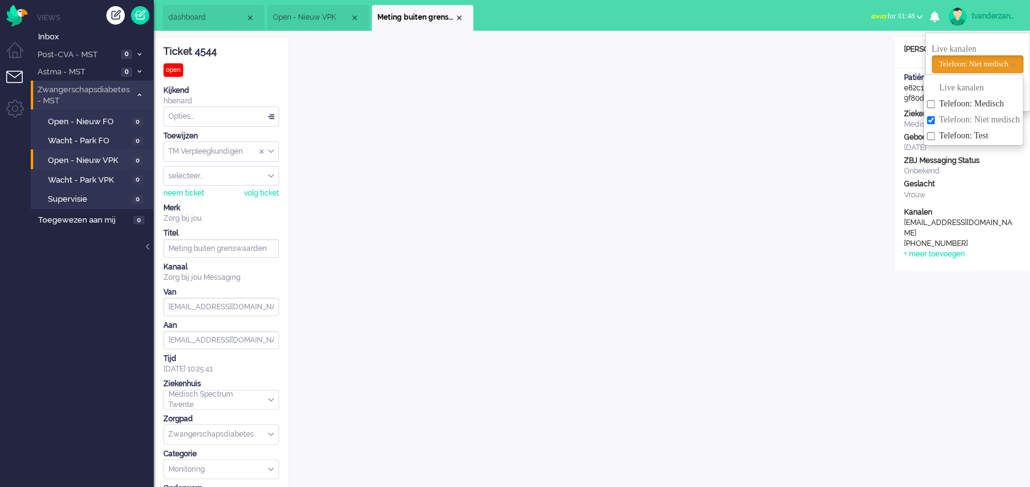
click at [995, 17] on div "tvanderzanden" at bounding box center [994, 16] width 46 height 12
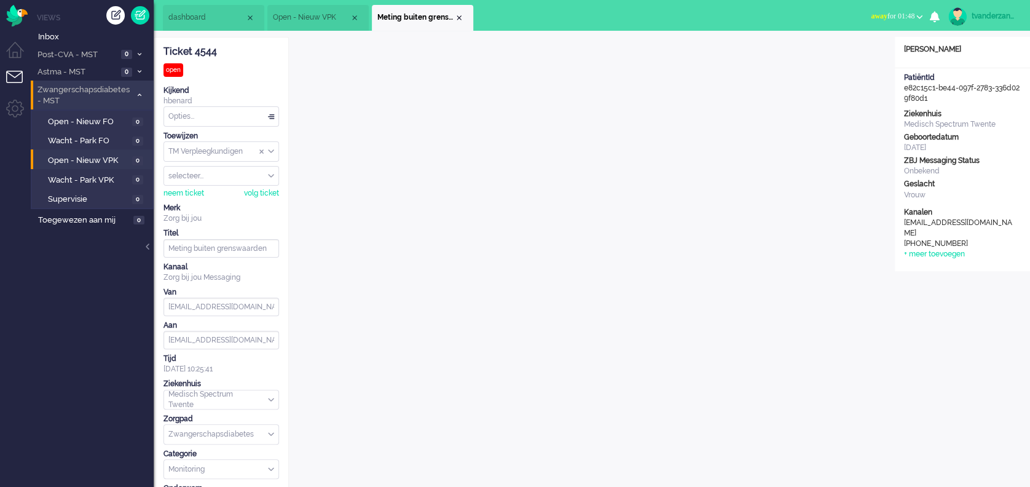
click at [990, 20] on div "tvanderzanden" at bounding box center [994, 16] width 46 height 12
click at [960, 104] on link "Uitloggen" at bounding box center [977, 99] width 92 height 12
